Goal: Information Seeking & Learning: Learn about a topic

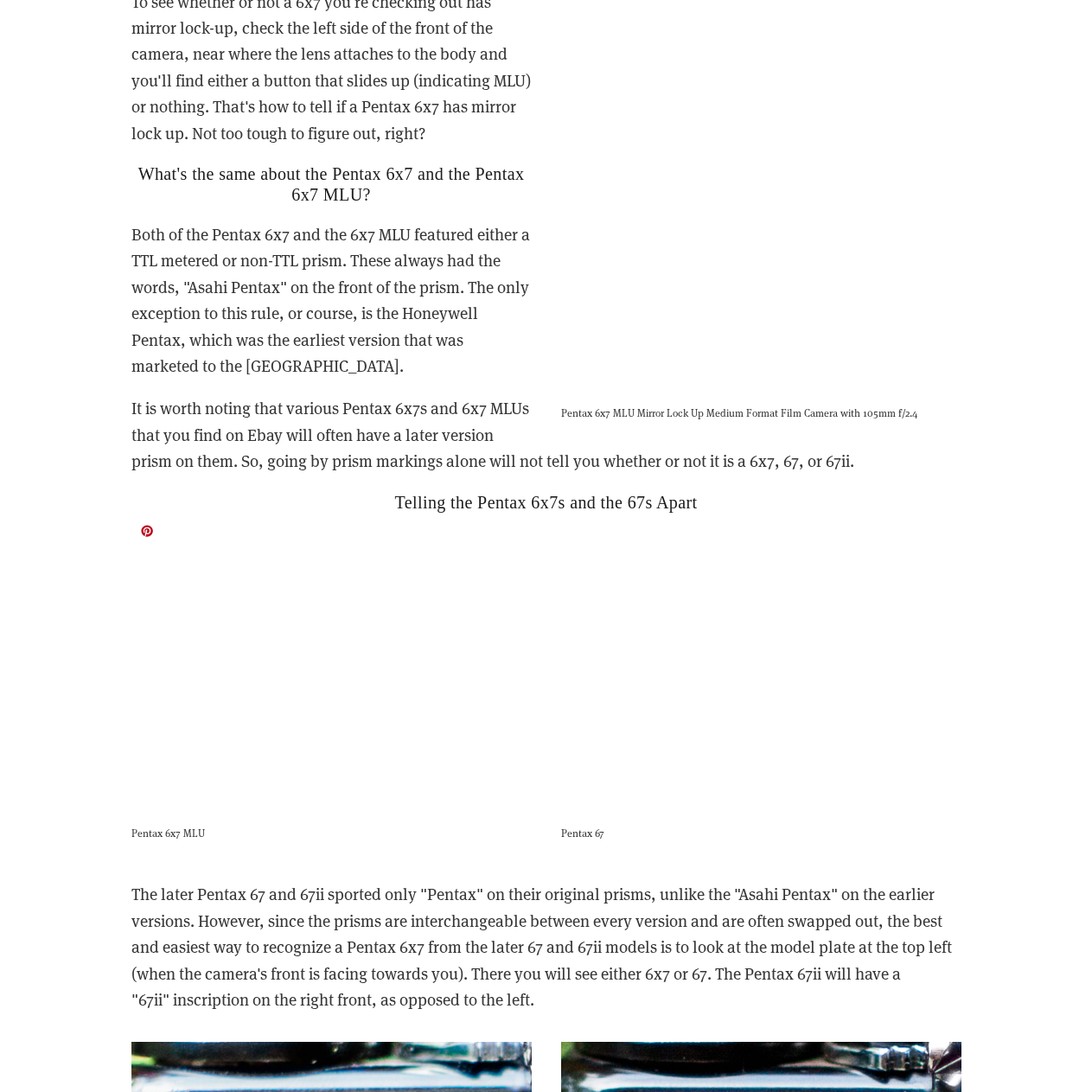
scroll to position [3633, 0]
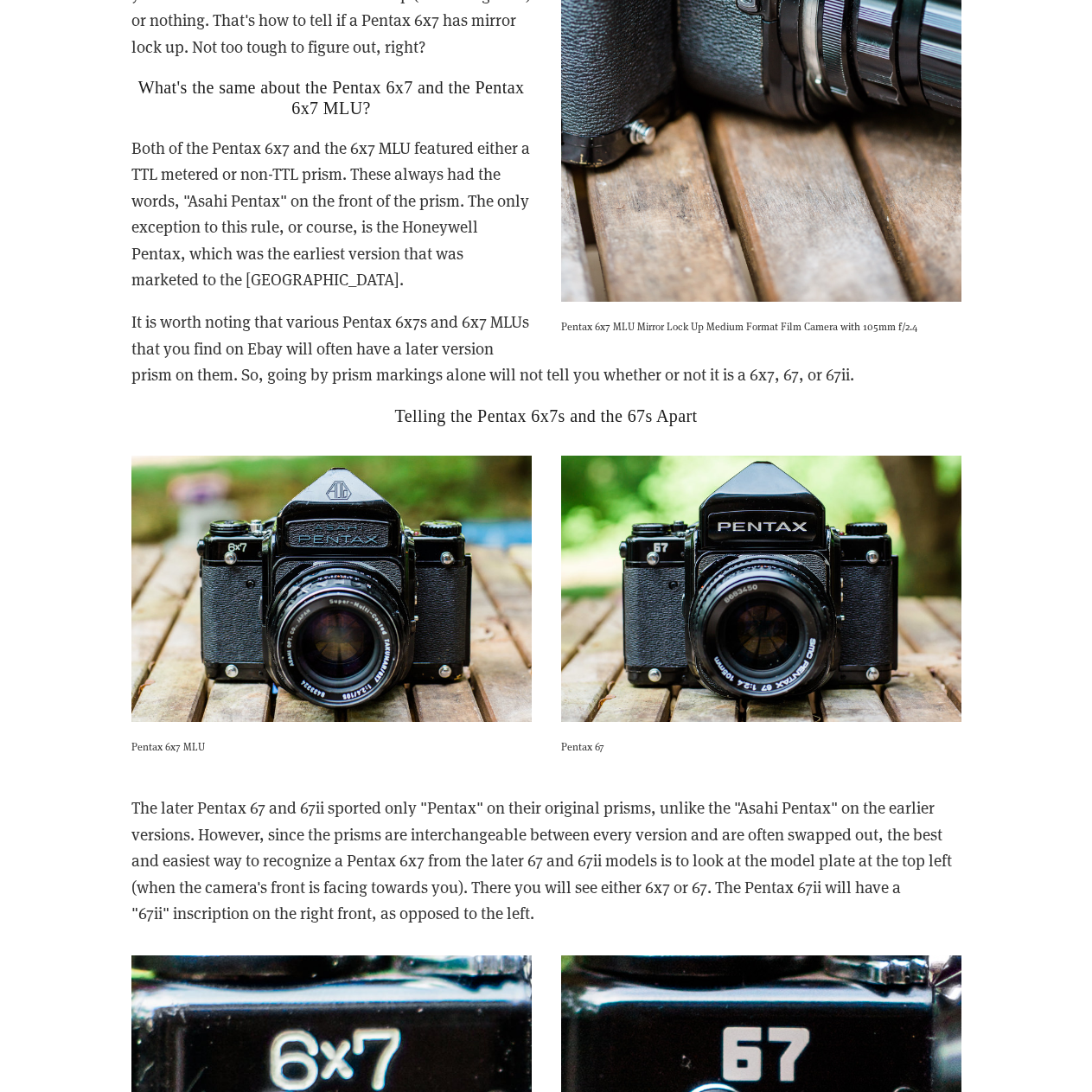
click at [290, 795] on p "The later Pentax 67 and 67ii sported only "Pentax" on their original prisms, un…" at bounding box center [546, 860] width 830 height 132
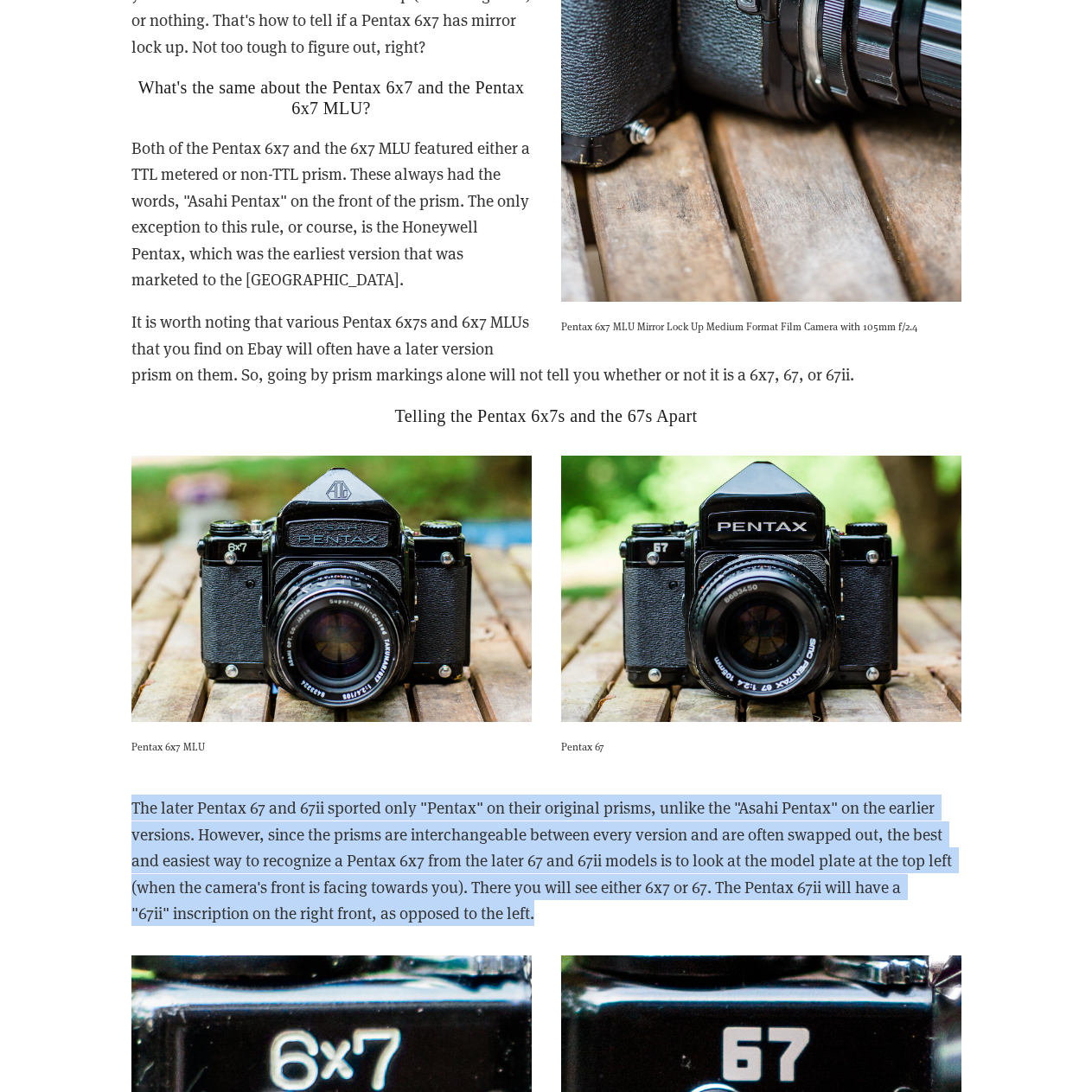
click at [290, 795] on p "The later Pentax 67 and 67ii sported only "Pentax" on their original prisms, un…" at bounding box center [546, 860] width 830 height 132
click at [288, 799] on p "The later Pentax 67 and 67ii sported only "Pentax" on their original prisms, un…" at bounding box center [546, 860] width 830 height 132
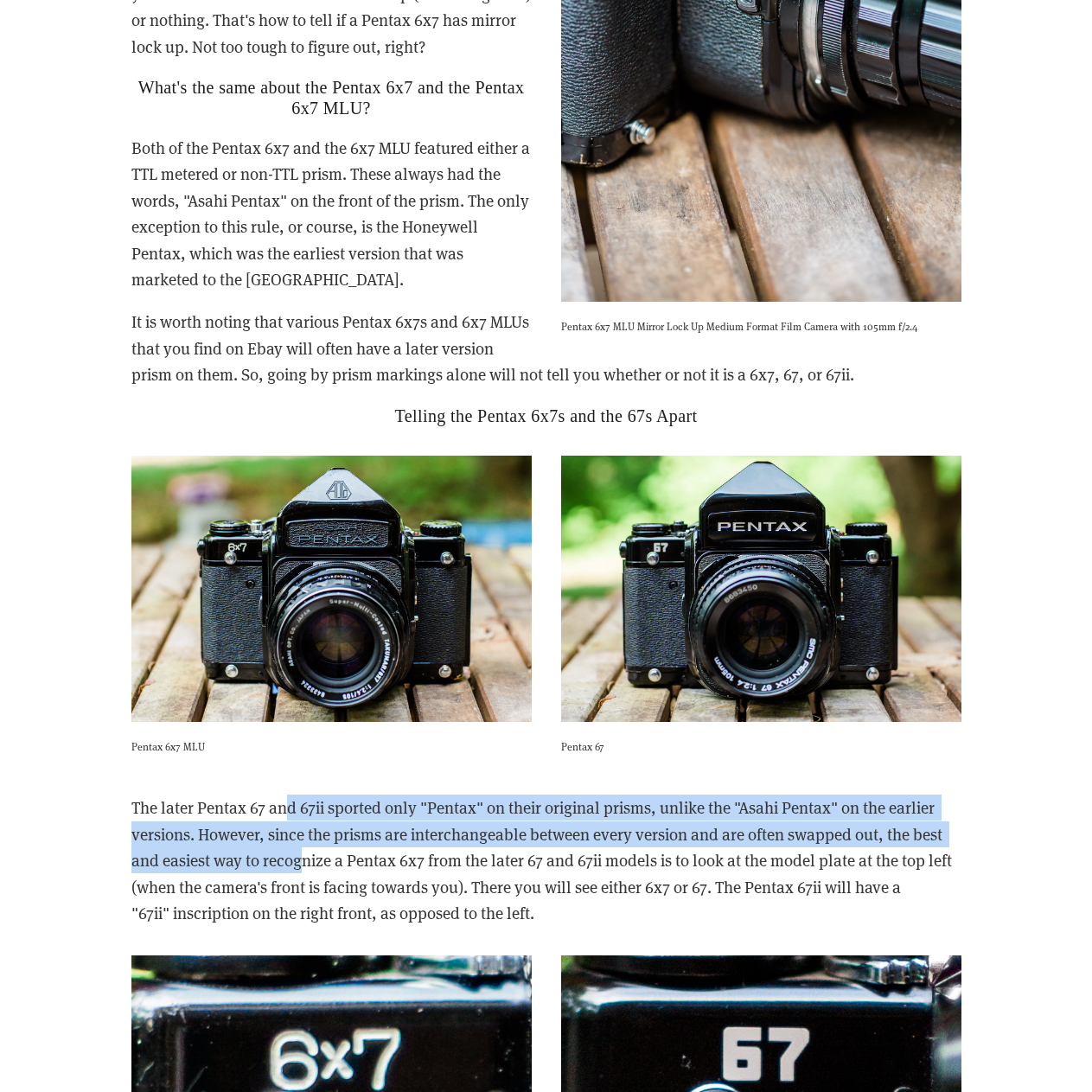
drag, startPoint x: 288, startPoint y: 789, endPoint x: 305, endPoint y: 838, distance: 51.9
click at [305, 838] on p "The later Pentax 67 and 67ii sported only "Pentax" on their original prisms, un…" at bounding box center [546, 860] width 830 height 132
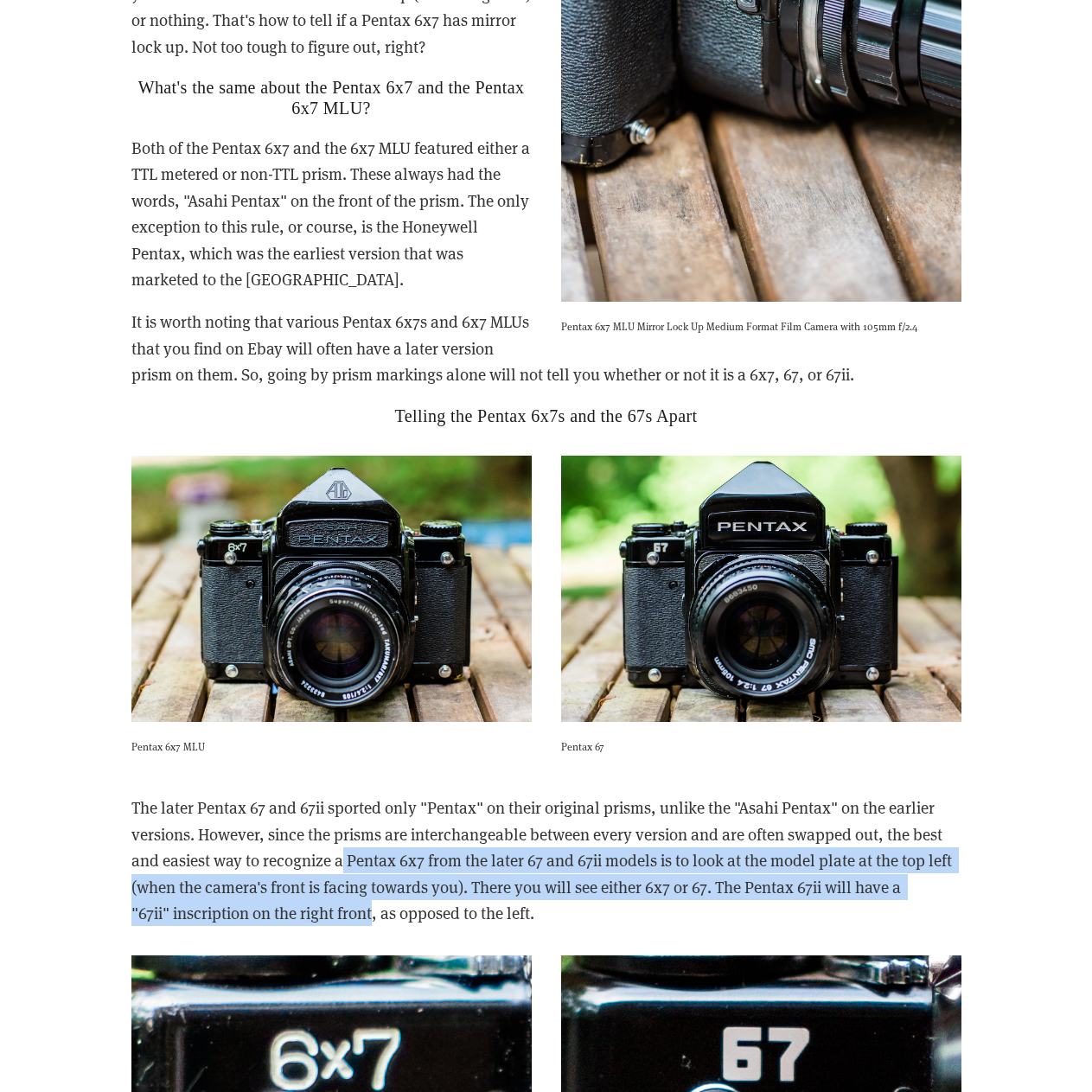
drag, startPoint x: 375, startPoint y: 881, endPoint x: 342, endPoint y: 827, distance: 63.3
click at [342, 827] on p "The later Pentax 67 and 67ii sported only "Pentax" on their original prisms, un…" at bounding box center [546, 860] width 830 height 132
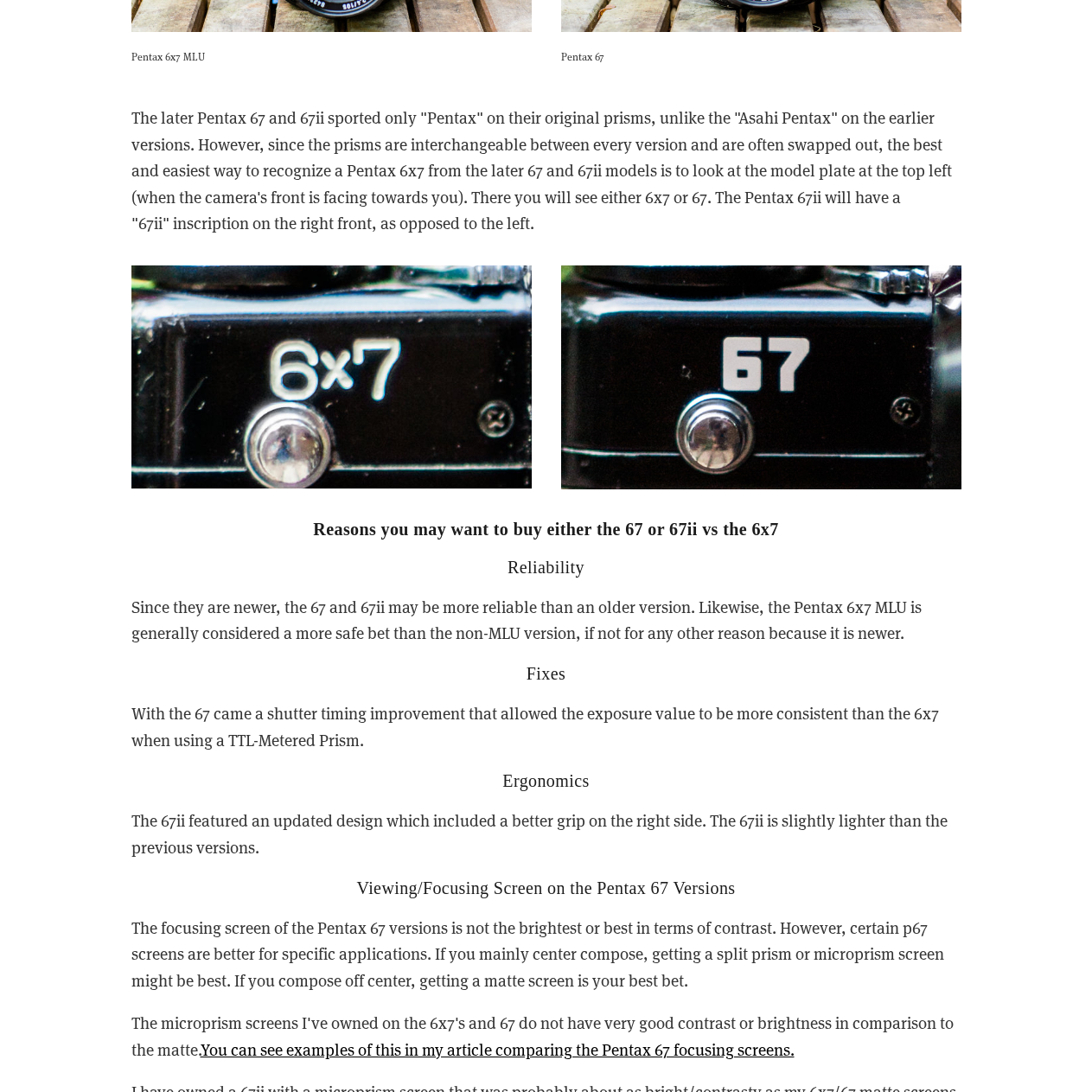
scroll to position [4325, 0]
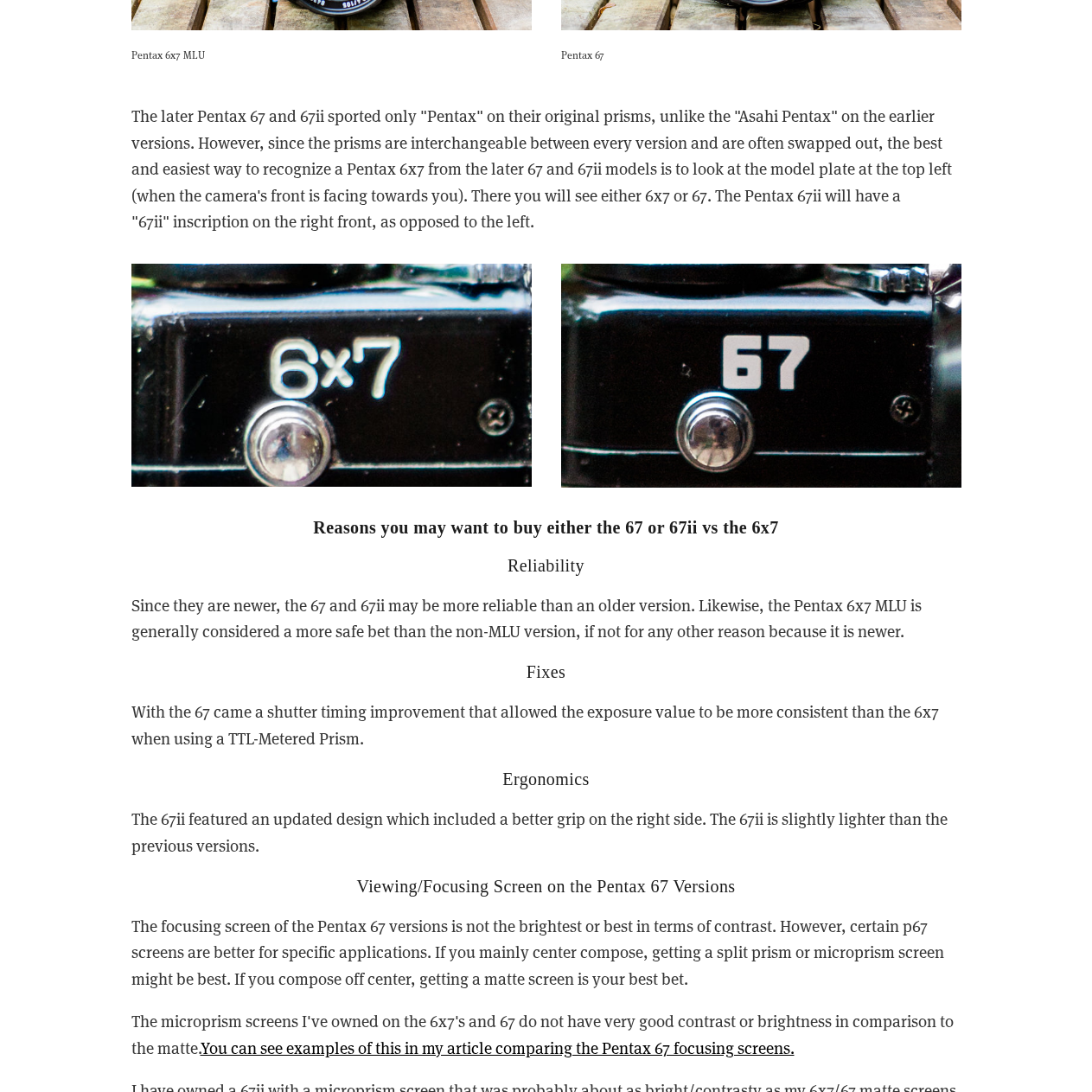
click at [354, 598] on p "Since they are newer, the 67 and 67ii may be more reliable than an older versio…" at bounding box center [546, 618] width 830 height 53
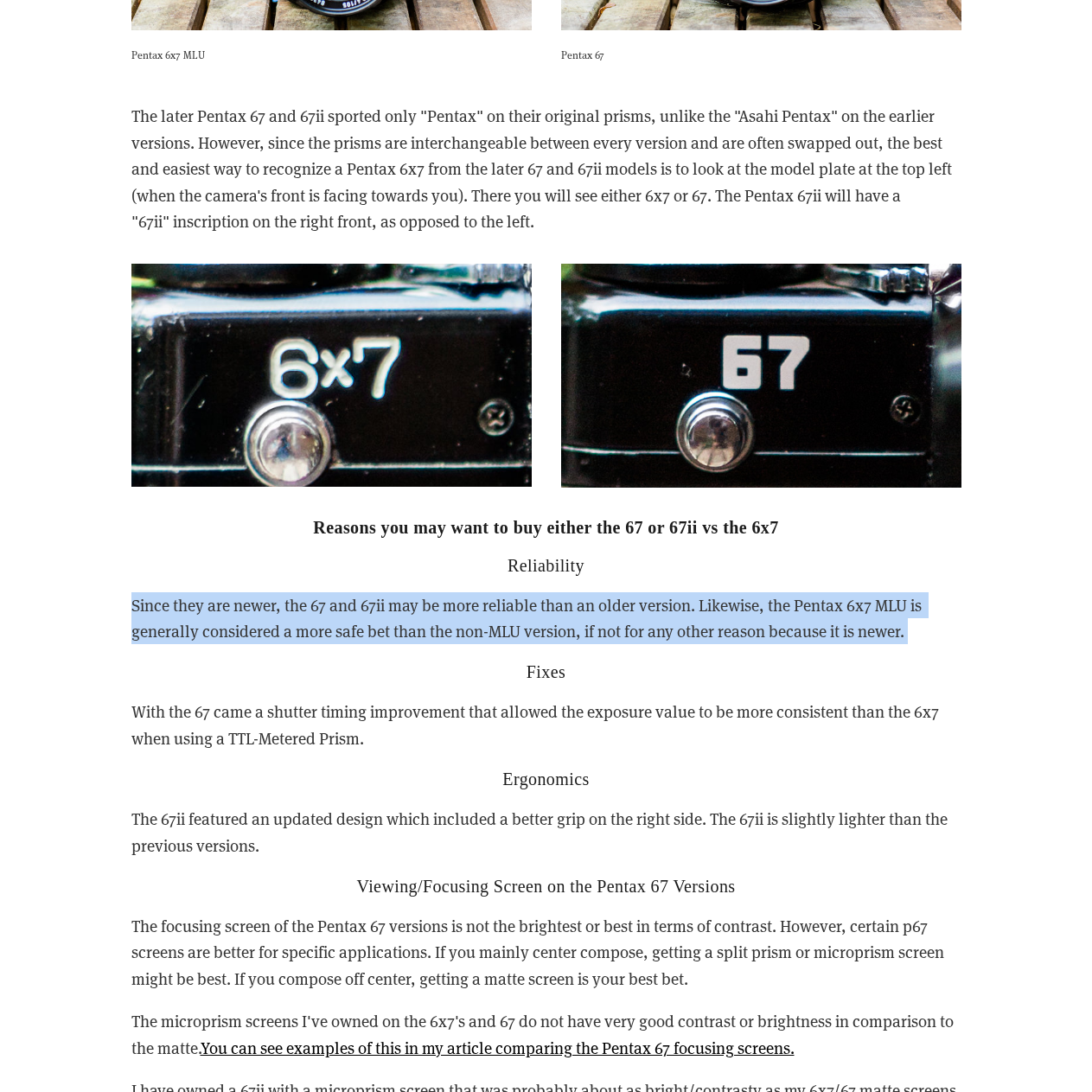
click at [354, 598] on p "Since they are newer, the 67 and 67ii may be more reliable than an older versio…" at bounding box center [546, 618] width 830 height 53
click at [337, 598] on p "Since they are newer, the 67 and 67ii may be more reliable than an older versio…" at bounding box center [546, 618] width 830 height 53
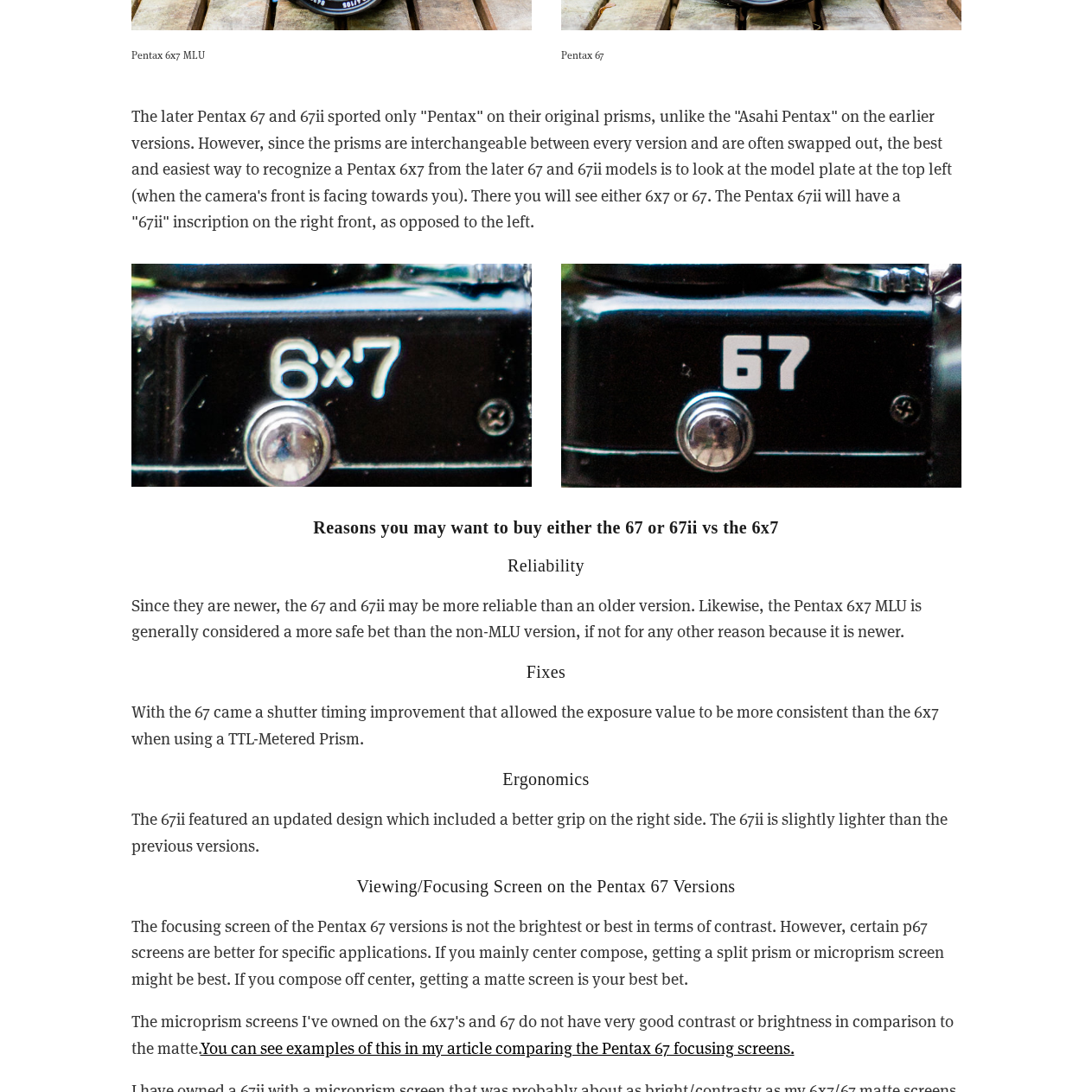
click at [314, 606] on p "Since they are newer, the 67 and 67ii may be more reliable than an older versio…" at bounding box center [546, 618] width 830 height 53
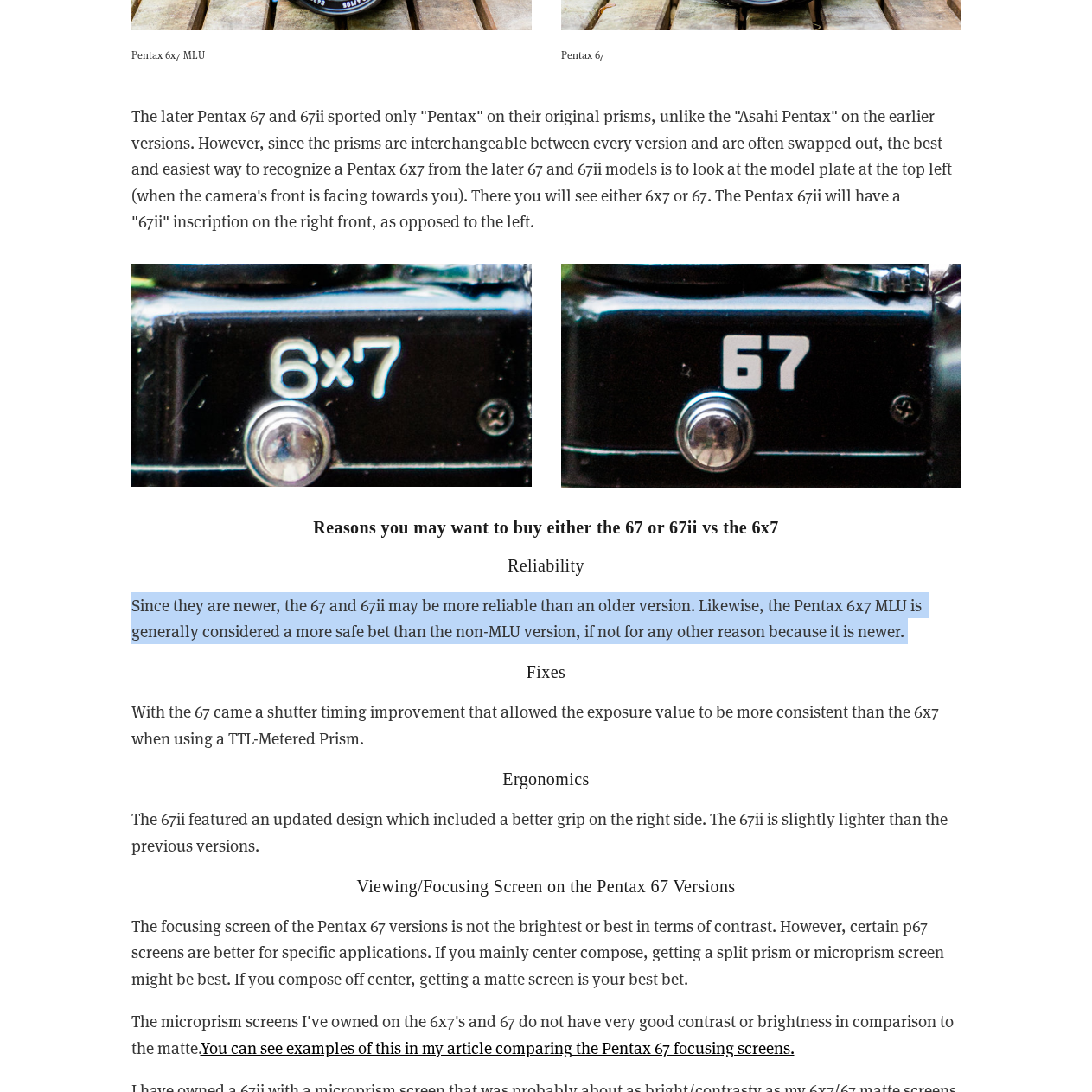
click at [314, 606] on p "Since they are newer, the 67 and 67ii may be more reliable than an older versio…" at bounding box center [546, 618] width 830 height 53
click at [291, 610] on p "Since they are newer, the 67 and 67ii may be more reliable than an older versio…" at bounding box center [546, 618] width 830 height 53
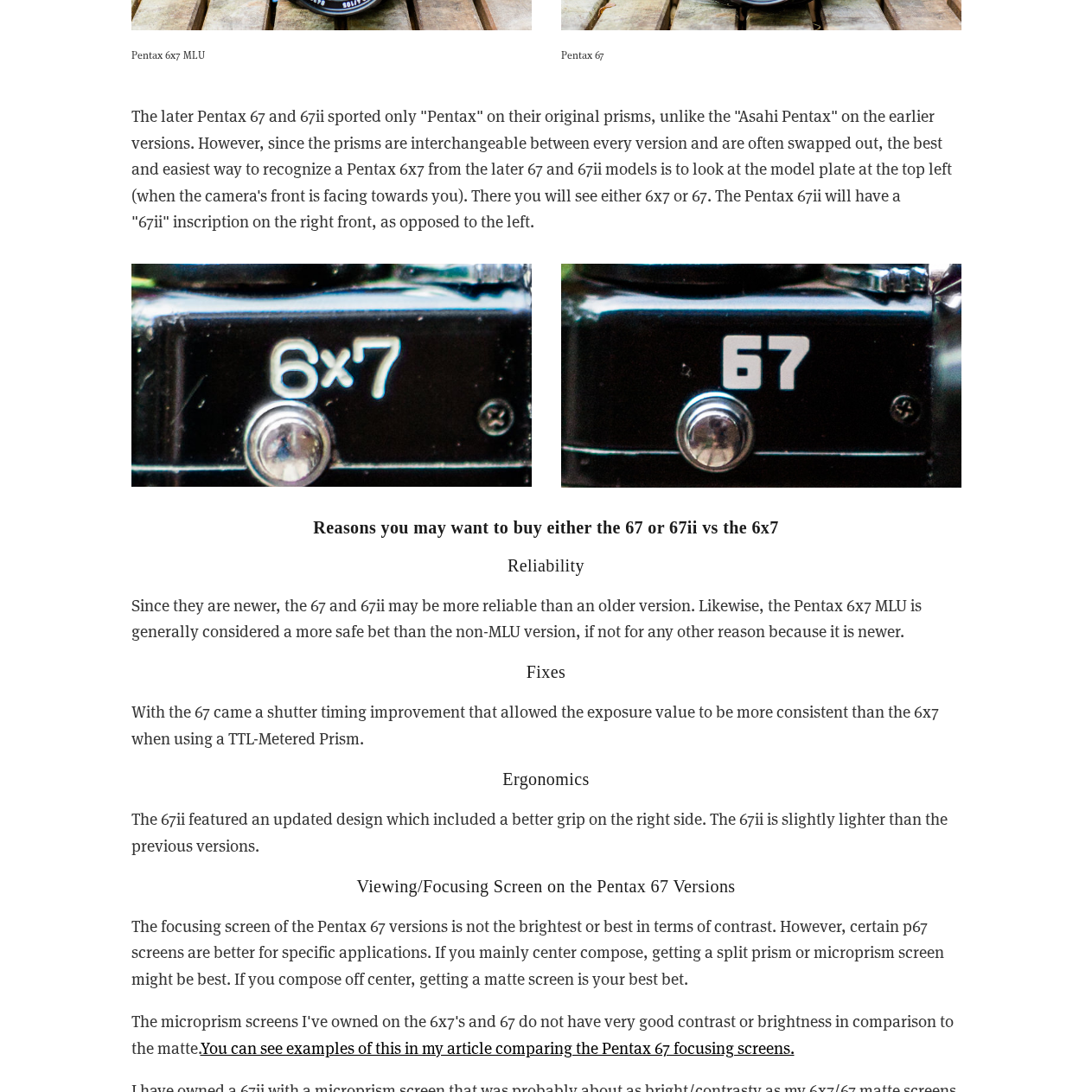
scroll to position [4411, 0]
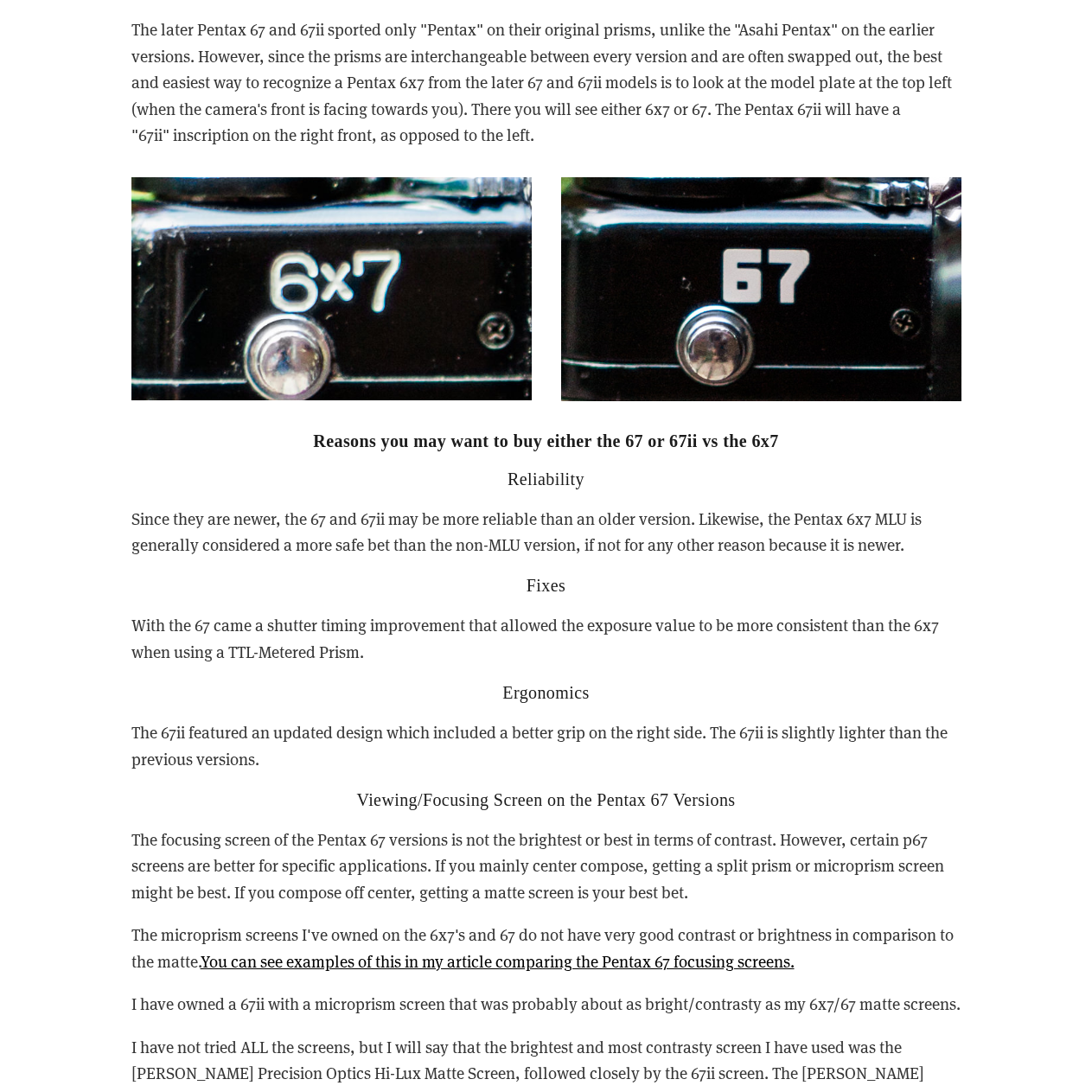
click at [275, 613] on p "With the 67 came a shutter timing improvement that allowed the exposure value t…" at bounding box center [546, 639] width 830 height 53
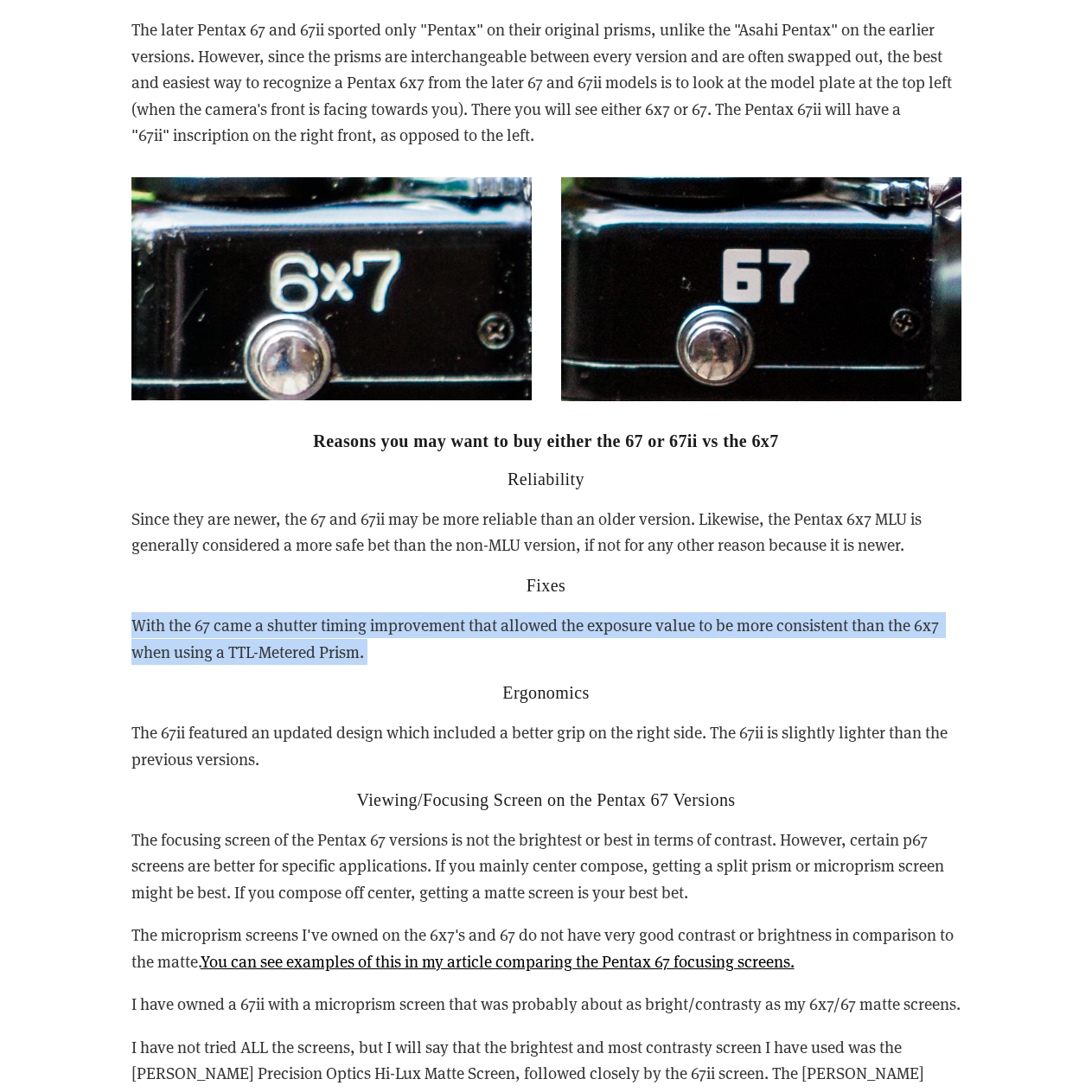
click at [275, 613] on p "With the 67 came a shutter timing improvement that allowed the exposure value t…" at bounding box center [546, 639] width 830 height 53
click at [270, 615] on p "With the 67 came a shutter timing improvement that allowed the exposure value t…" at bounding box center [546, 639] width 830 height 53
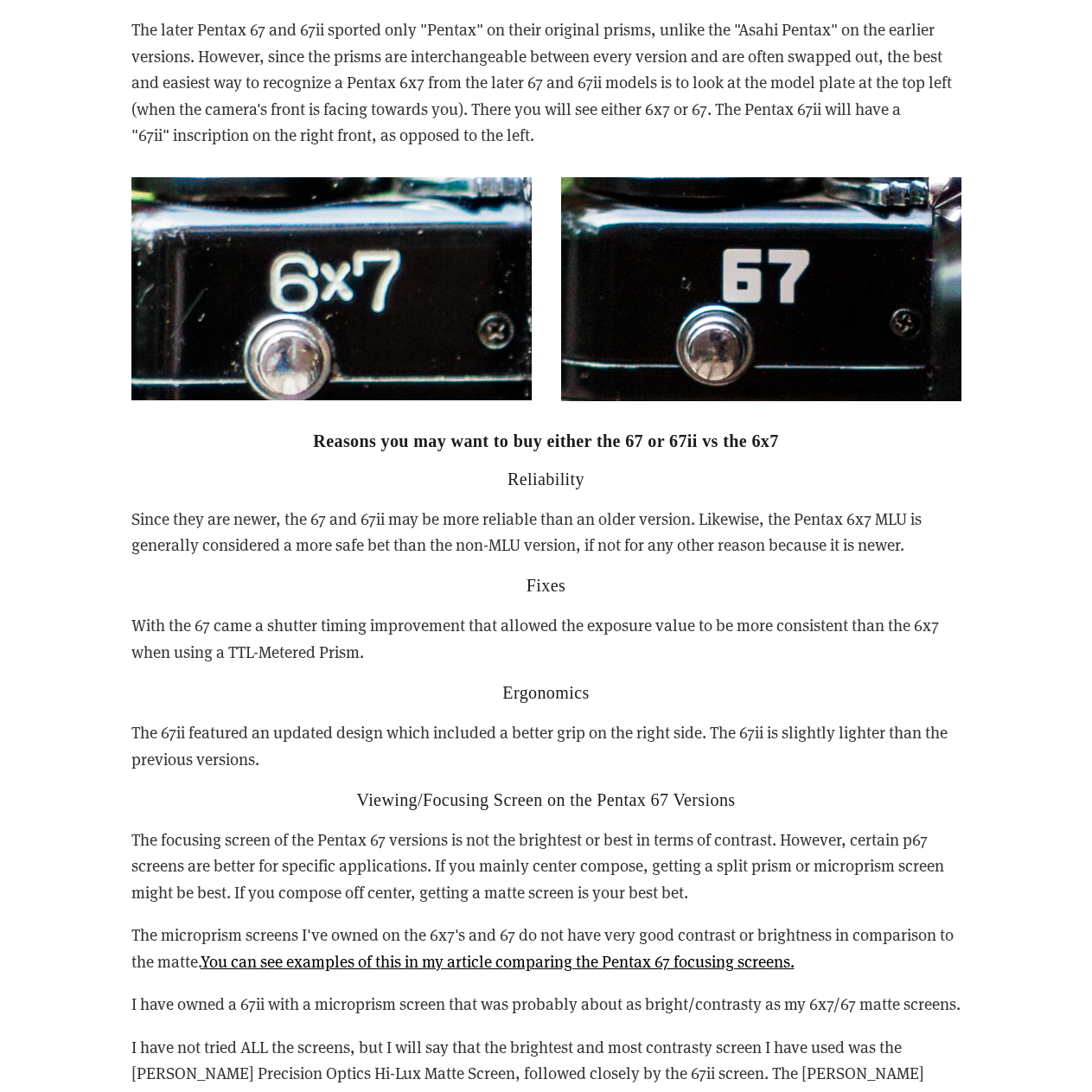
click at [278, 613] on p "With the 67 came a shutter timing improvement that allowed the exposure value t…" at bounding box center [546, 639] width 830 height 53
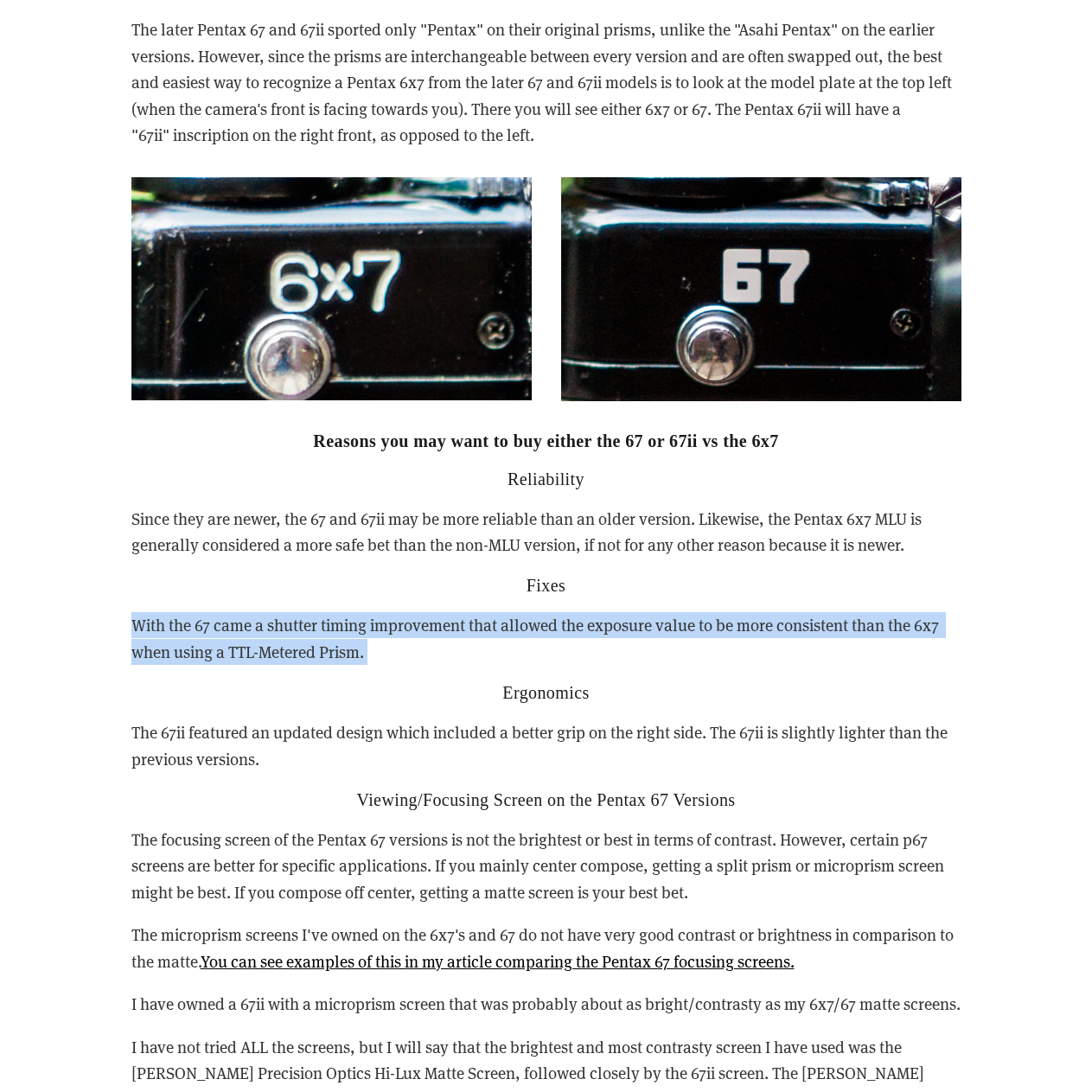
click at [278, 613] on p "With the 67 came a shutter timing improvement that allowed the exposure value t…" at bounding box center [546, 639] width 830 height 53
click at [264, 613] on p "With the 67 came a shutter timing improvement that allowed the exposure value t…" at bounding box center [546, 639] width 830 height 53
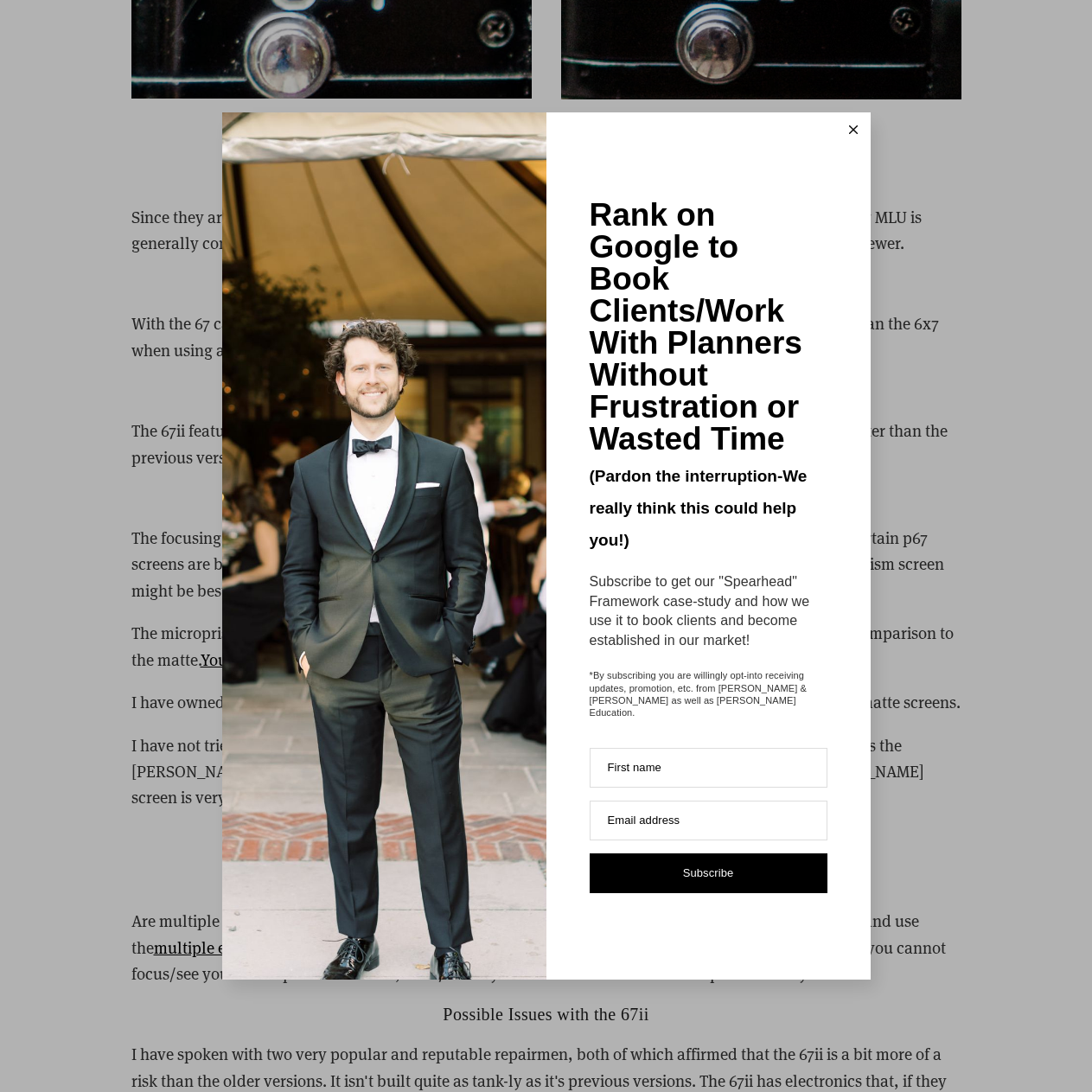
scroll to position [4757, 0]
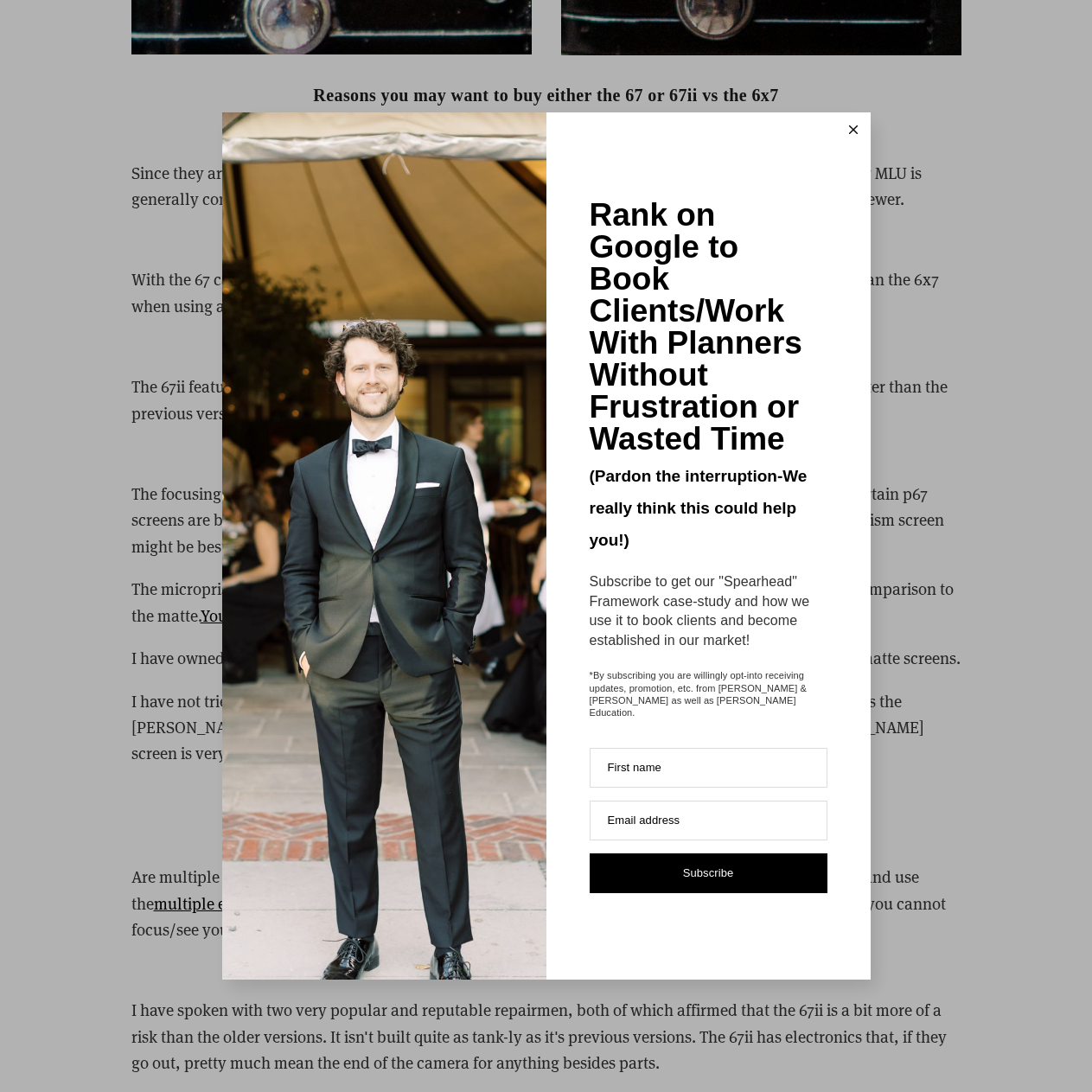
click at [856, 129] on button at bounding box center [854, 130] width 35 height 35
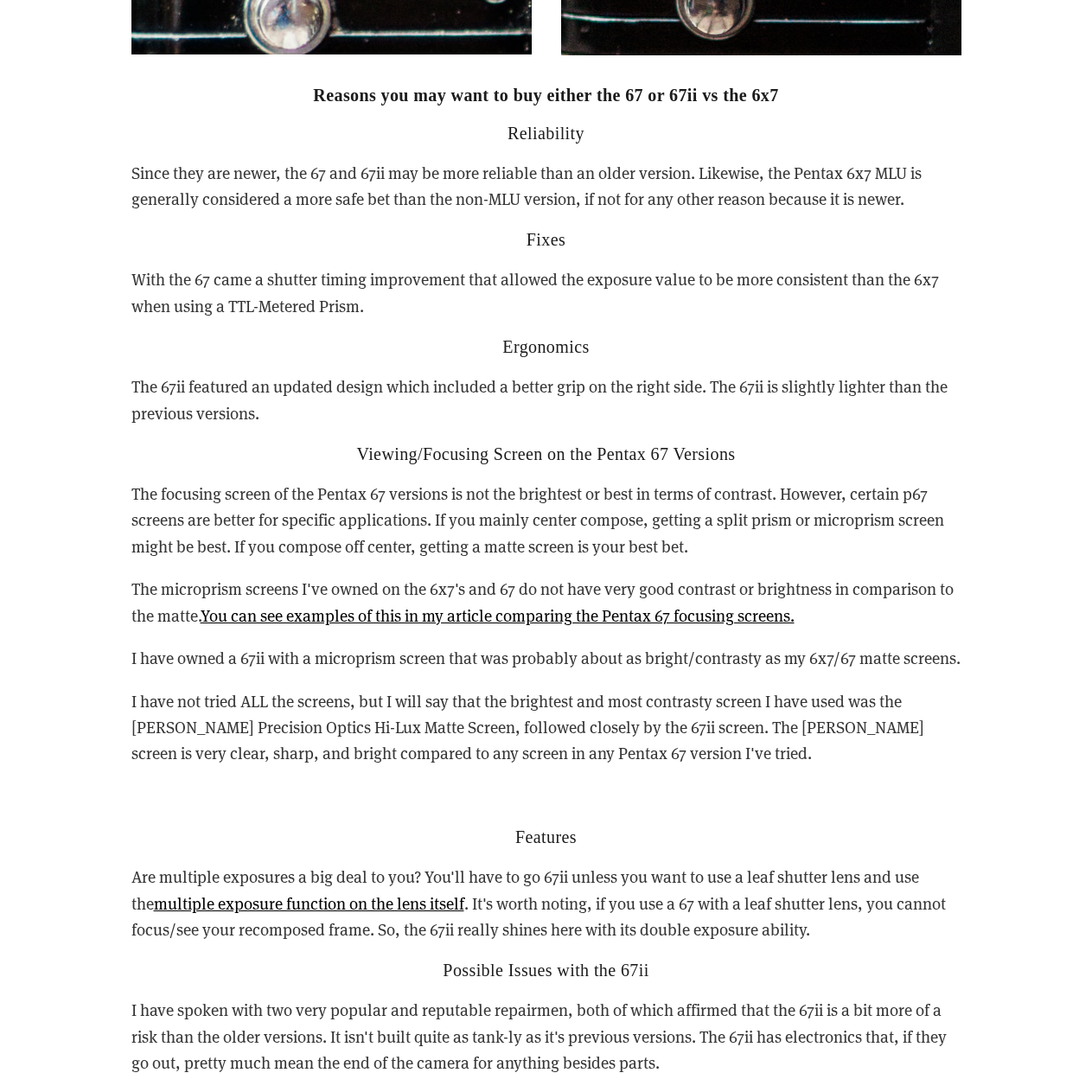
click at [442, 576] on p "The microprism screens I've owned on the 6x7's and 67 do not have very good con…" at bounding box center [546, 602] width 830 height 53
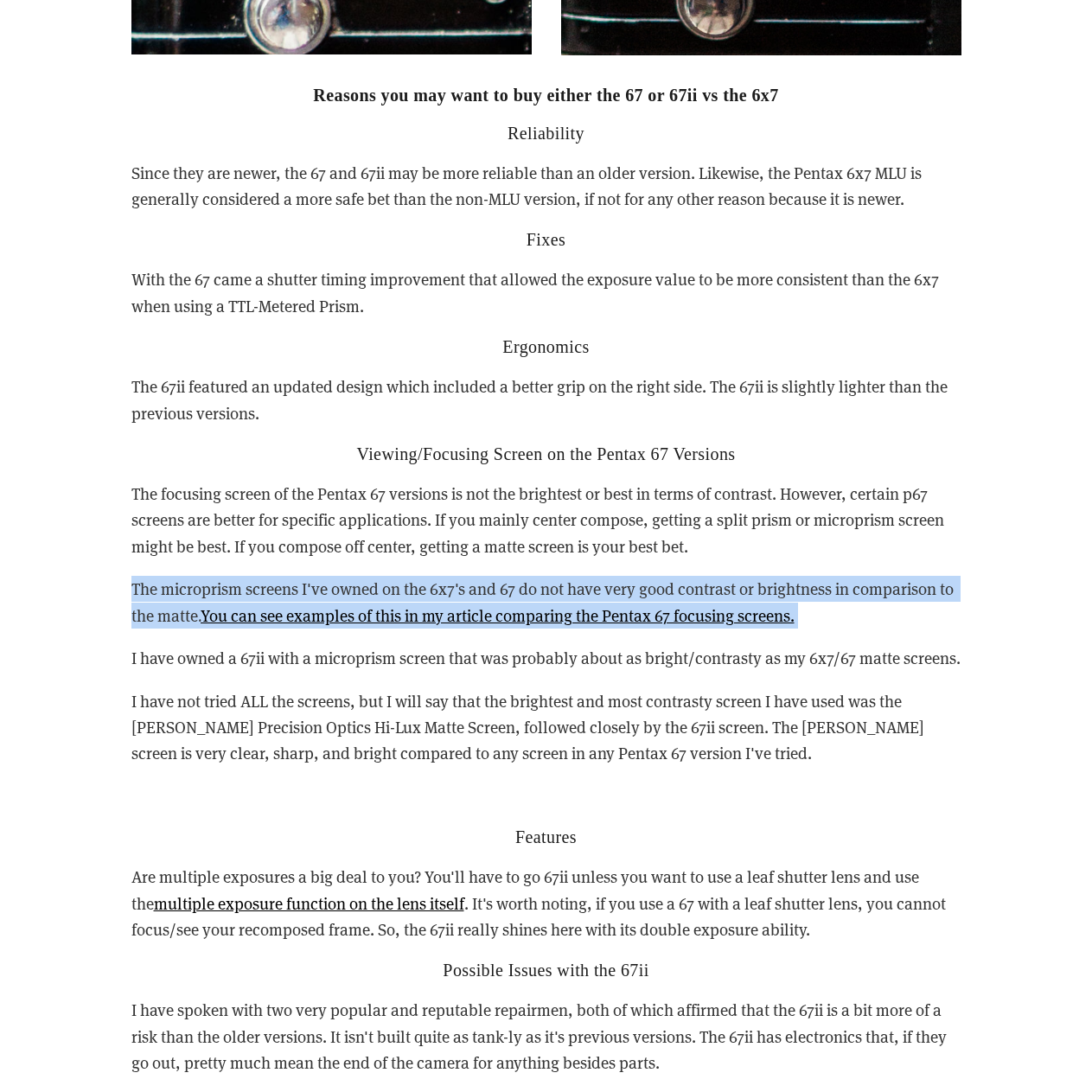
click at [442, 576] on p "The microprism screens I've owned on the 6x7's and 67 do not have very good con…" at bounding box center [546, 602] width 830 height 53
click at [430, 576] on p "The microprism screens I've owned on the 6x7's and 67 do not have very good con…" at bounding box center [546, 602] width 830 height 53
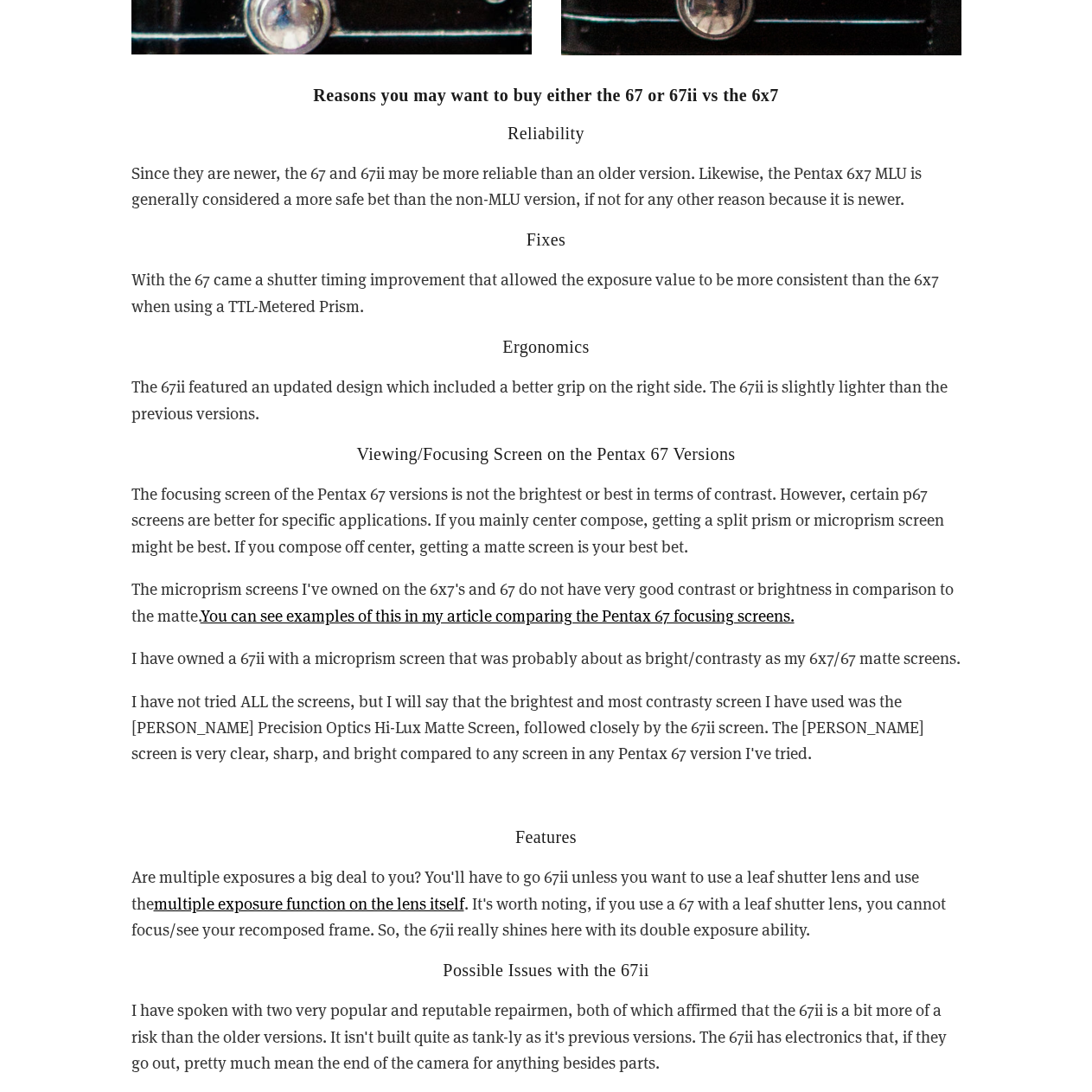
click at [413, 576] on p "The microprism screens I've owned on the 6x7's and 67 do not have very good con…" at bounding box center [546, 602] width 830 height 53
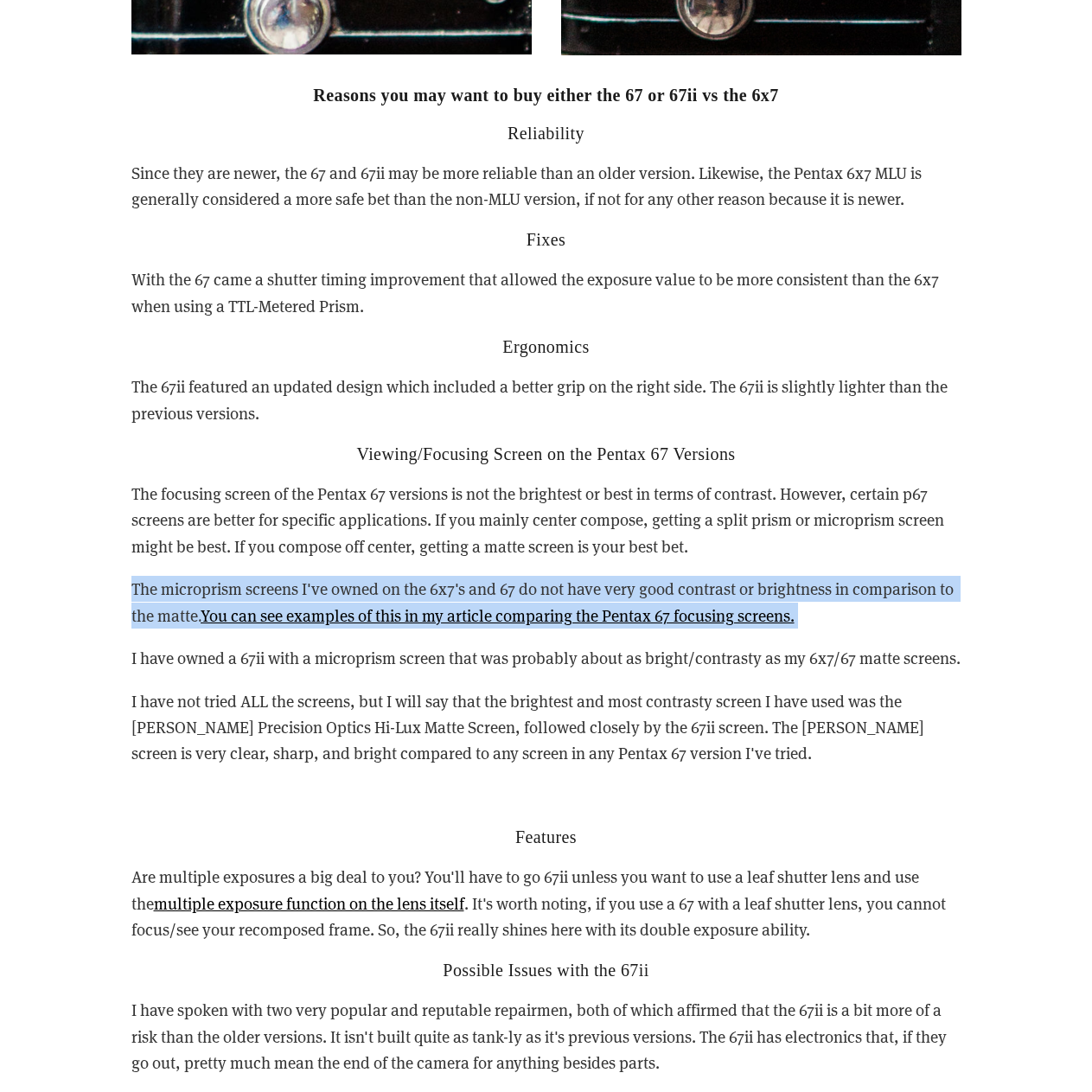
click at [413, 576] on p "The microprism screens I've owned on the 6x7's and 67 do not have very good con…" at bounding box center [546, 602] width 830 height 53
click at [374, 576] on p "The microprism screens I've owned on the 6x7's and 67 do not have very good con…" at bounding box center [546, 602] width 830 height 53
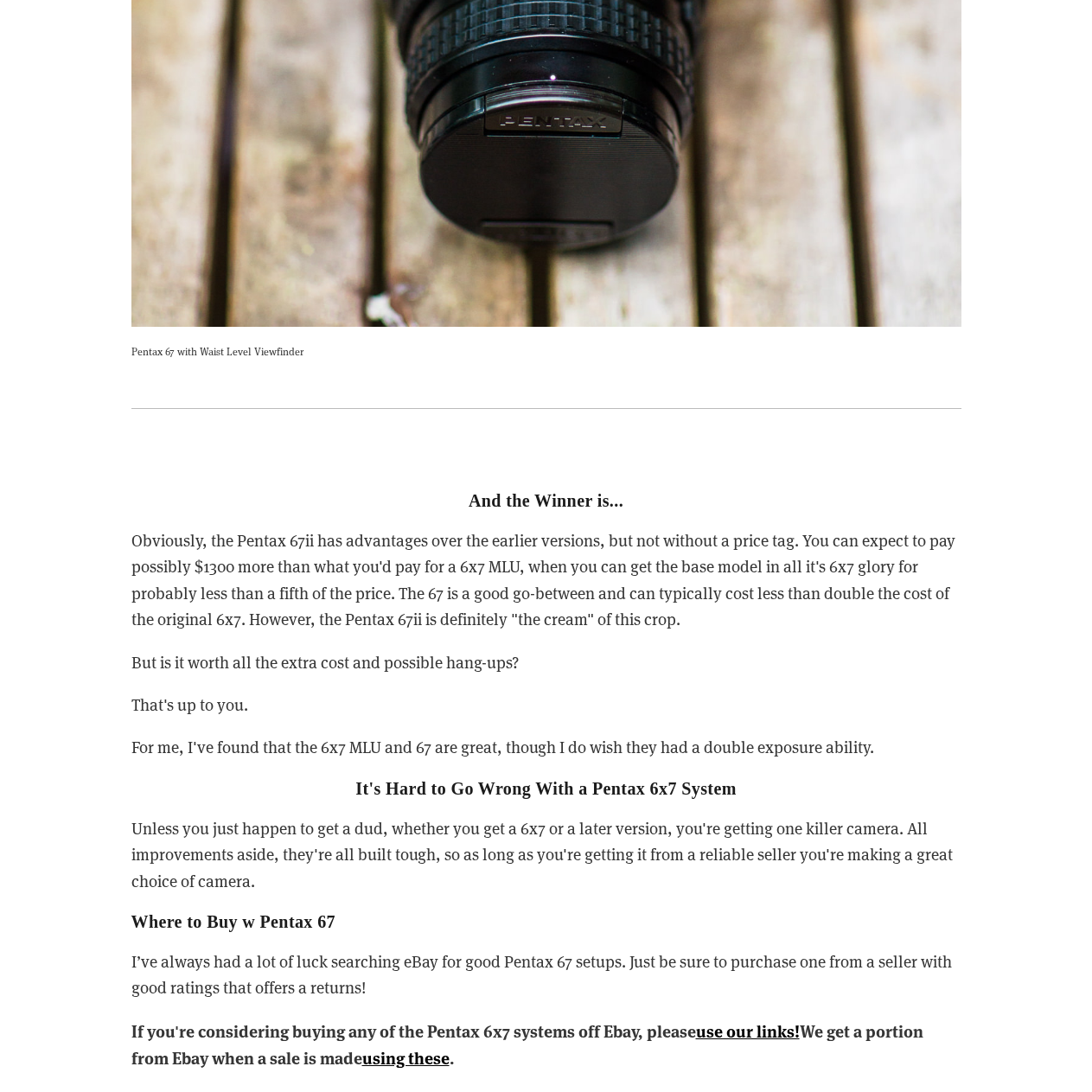
scroll to position [7092, 0]
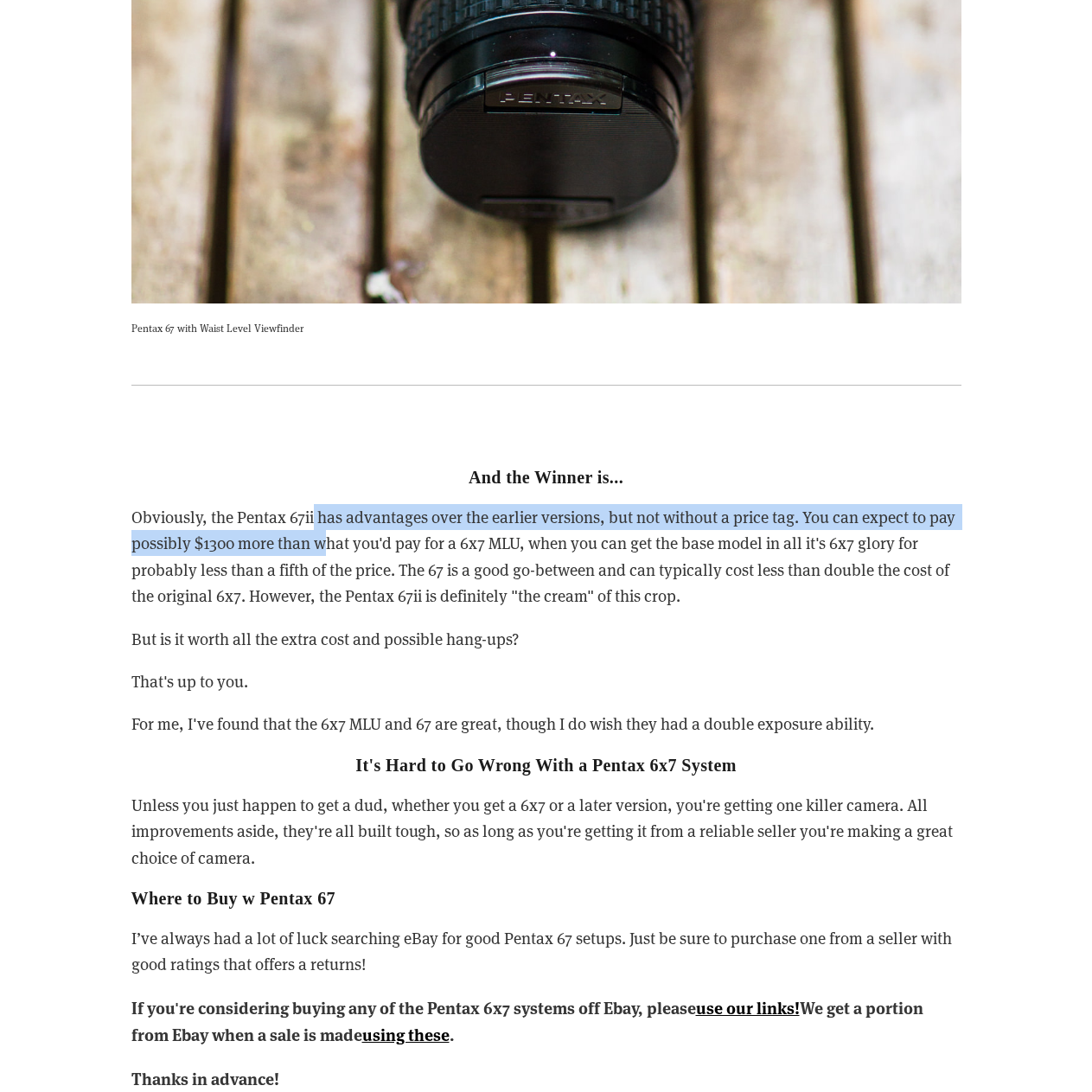
drag, startPoint x: 314, startPoint y: 492, endPoint x: 331, endPoint y: 513, distance: 27.0
click at [331, 513] on p "Obviously, the Pentax 67ii has advantages over the earlier versions, but not wi…" at bounding box center [546, 557] width 830 height 106
drag, startPoint x: 314, startPoint y: 495, endPoint x: 325, endPoint y: 528, distance: 34.8
click at [325, 528] on p "Obviously, the Pentax 67ii has advantages over the earlier versions, but not wi…" at bounding box center [546, 557] width 830 height 106
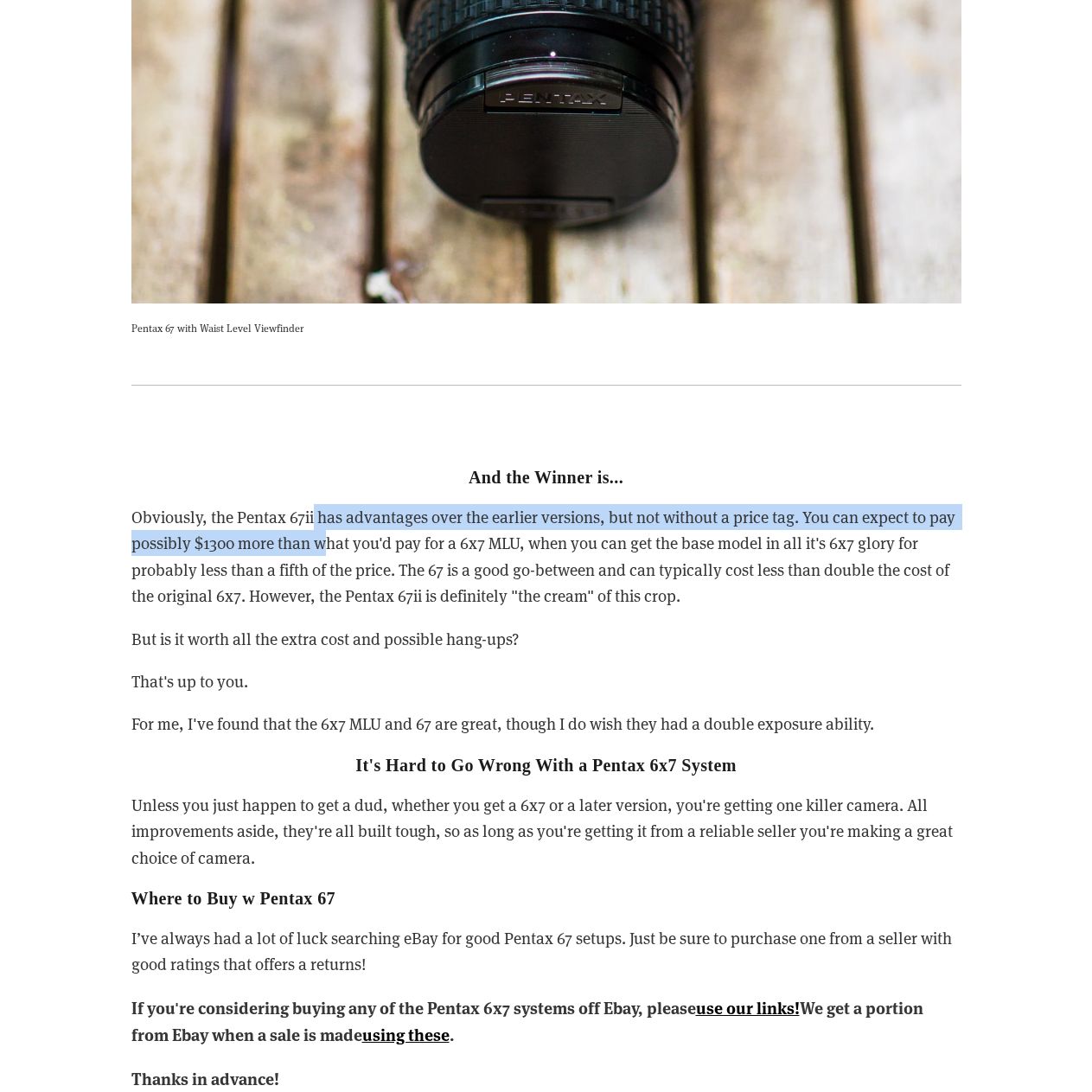
click at [325, 528] on p "Obviously, the Pentax 67ii has advantages over the earlier versions, but not wi…" at bounding box center [546, 557] width 830 height 106
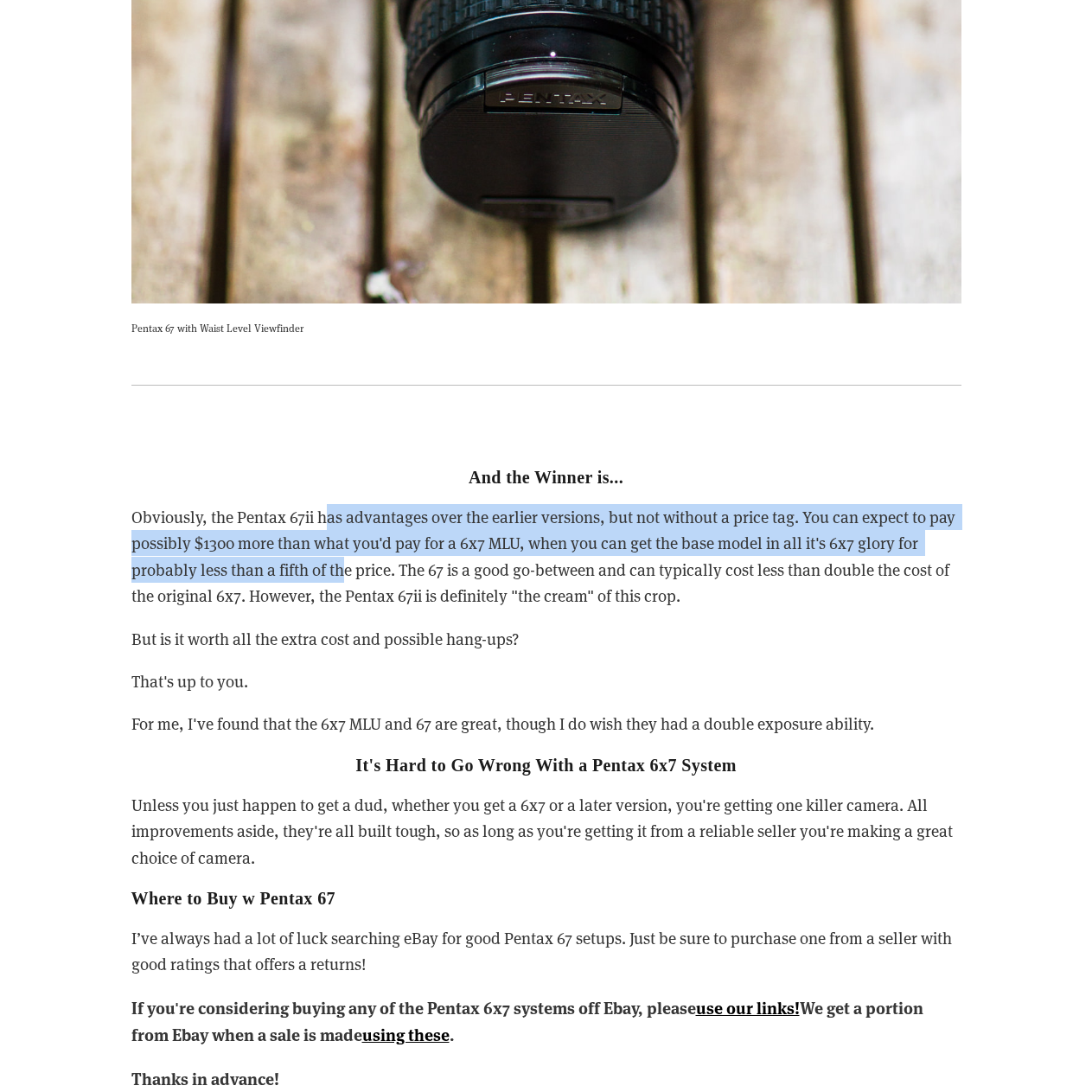
drag, startPoint x: 324, startPoint y: 501, endPoint x: 345, endPoint y: 554, distance: 57.0
click at [345, 554] on p "Obviously, the Pentax 67ii has advantages over the earlier versions, but not wi…" at bounding box center [546, 557] width 830 height 106
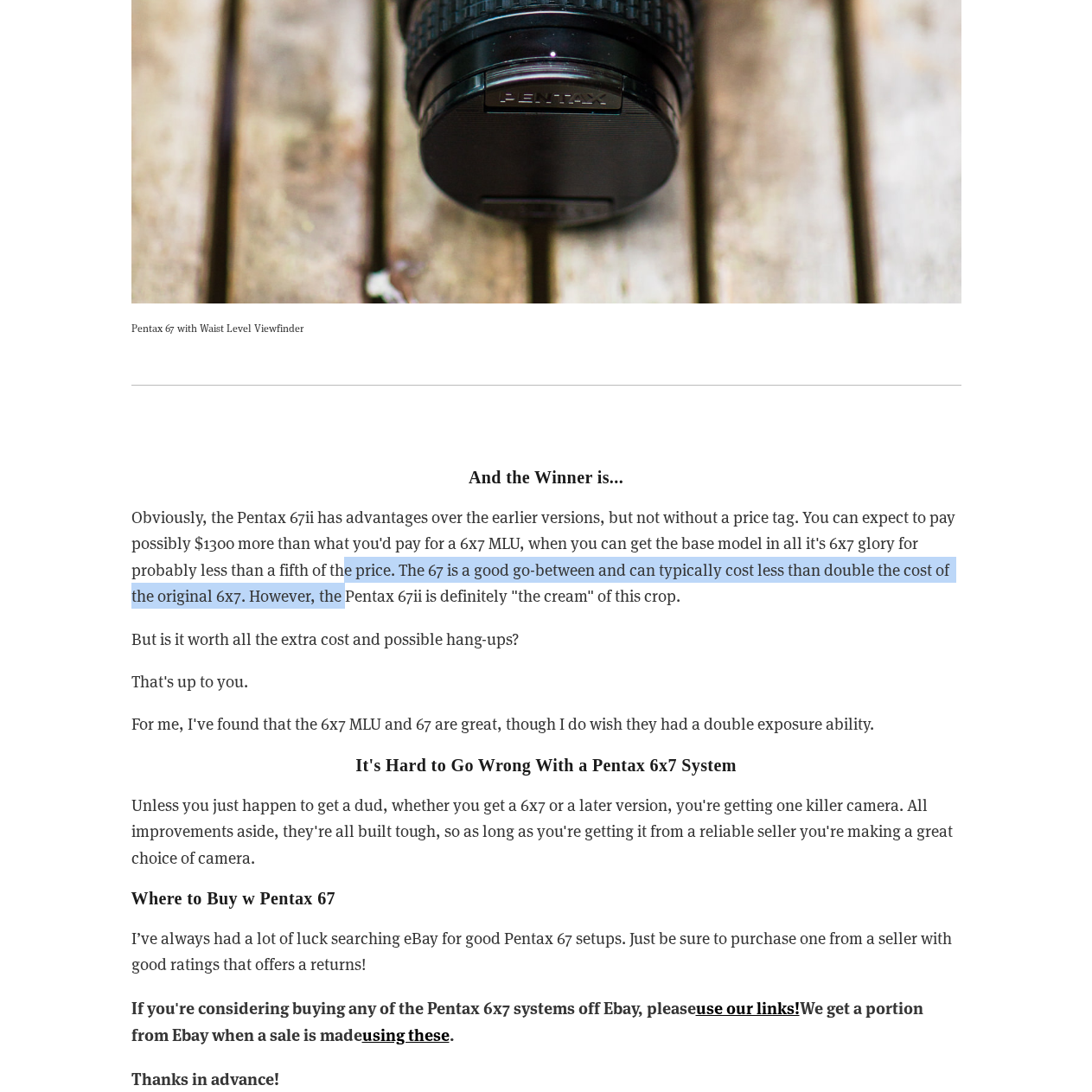
drag, startPoint x: 340, startPoint y: 544, endPoint x: 345, endPoint y: 558, distance: 14.9
click at [345, 558] on p "Obviously, the Pentax 67ii has advantages over the earlier versions, but not wi…" at bounding box center [546, 557] width 830 height 106
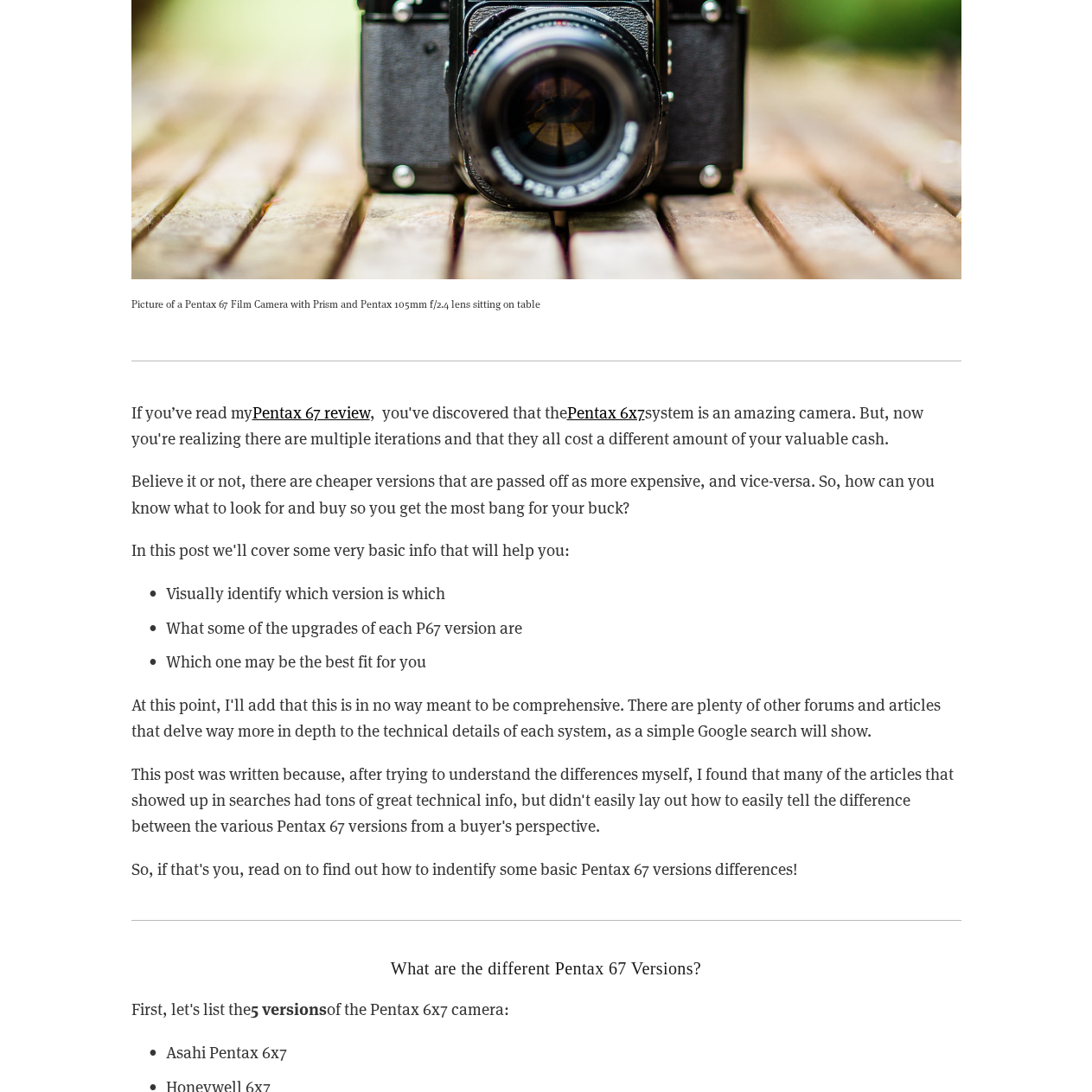
scroll to position [1903, 0]
